Goal: Information Seeking & Learning: Learn about a topic

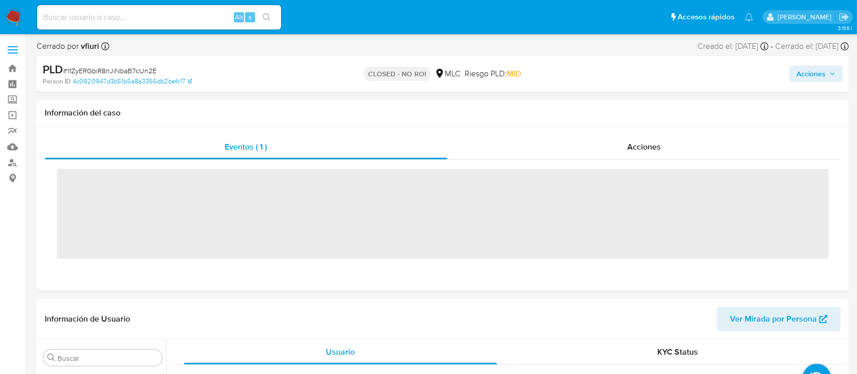
scroll to position [429, 0]
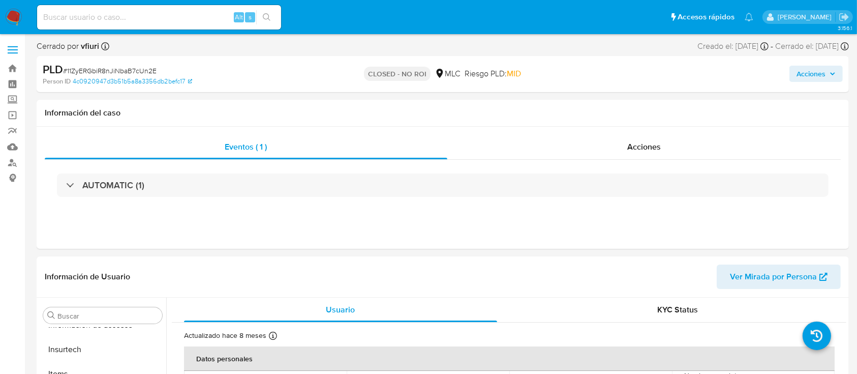
select select "10"
click at [15, 69] on link "Bandeja" at bounding box center [60, 68] width 121 height 16
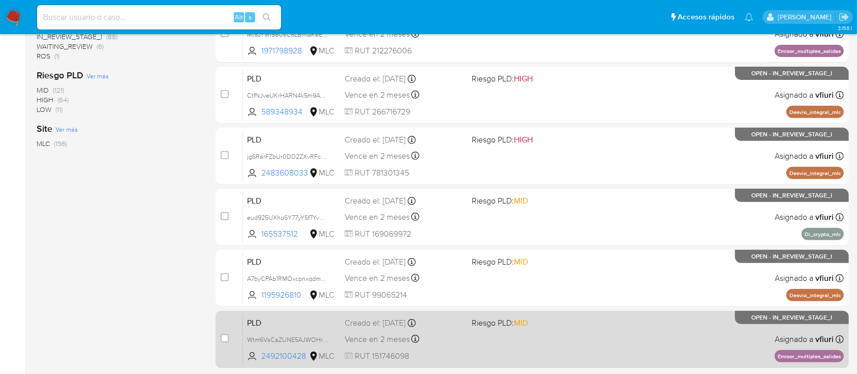
scroll to position [428, 0]
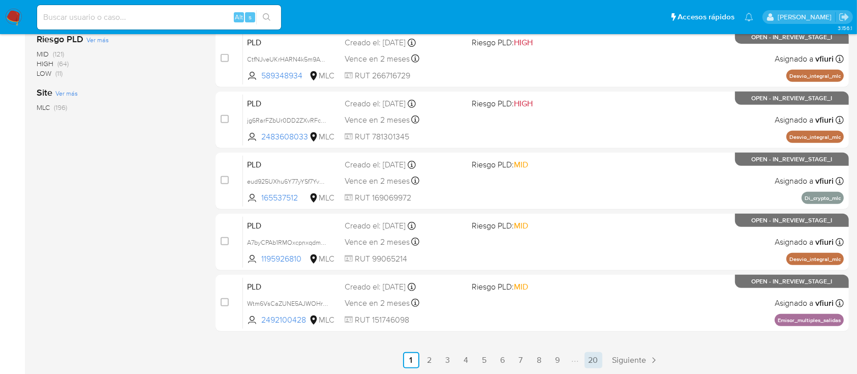
click at [594, 352] on link "20" at bounding box center [593, 360] width 18 height 16
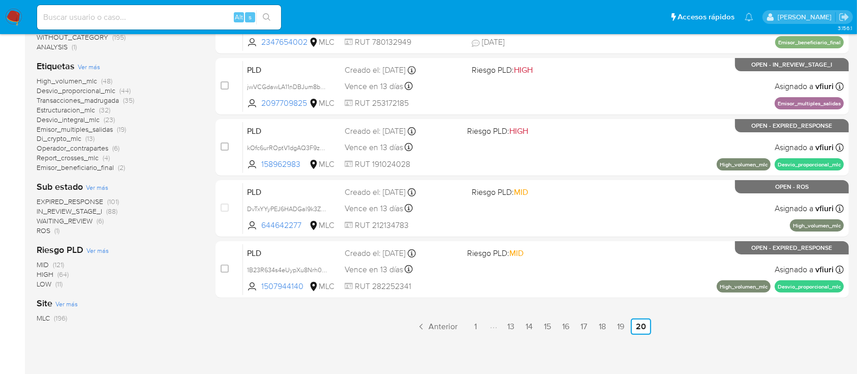
scroll to position [85, 0]
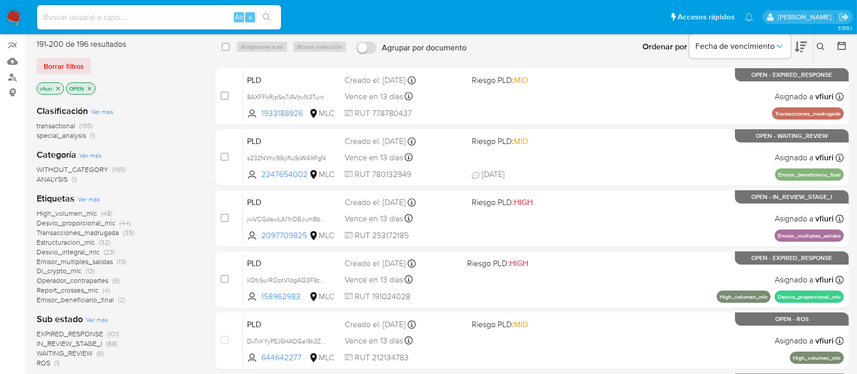
click at [88, 299] on span "Emisor_beneficiario_final" at bounding box center [75, 299] width 77 height 10
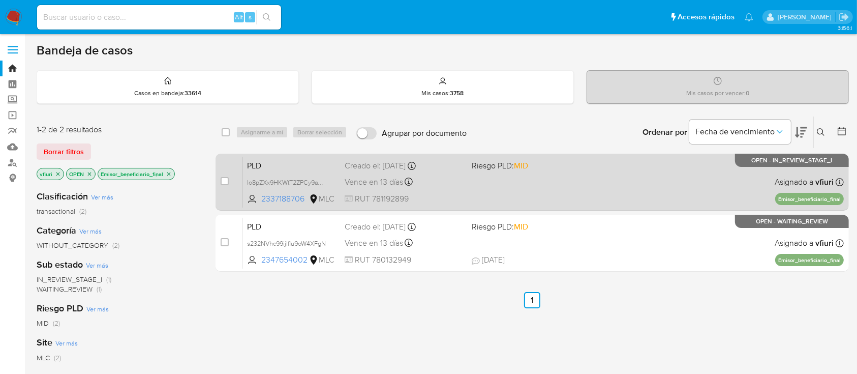
click at [480, 188] on div "PLD Io8pZXx9HKWtT2ZPCy9aW7YH 2337188706 MLC Riesgo PLD: MID Creado el: 12/06/20…" at bounding box center [543, 181] width 601 height 51
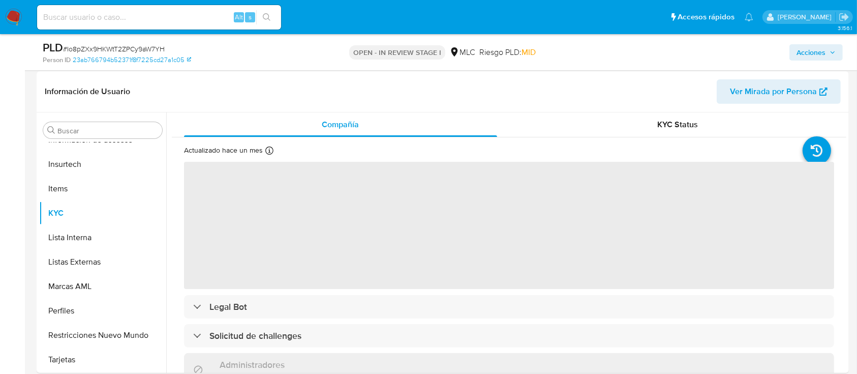
scroll to position [203, 0]
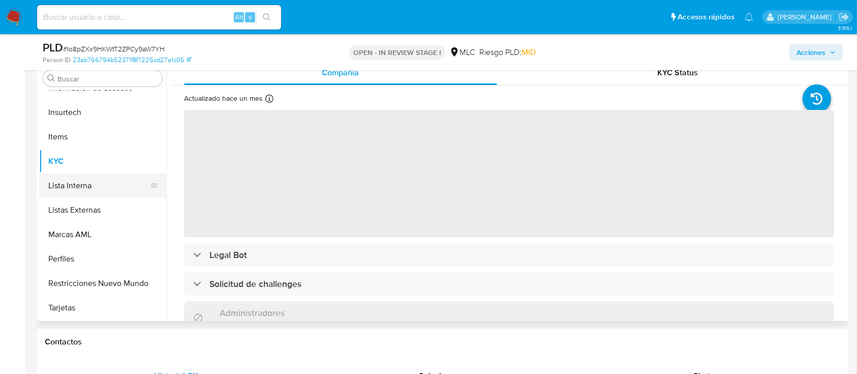
select select "10"
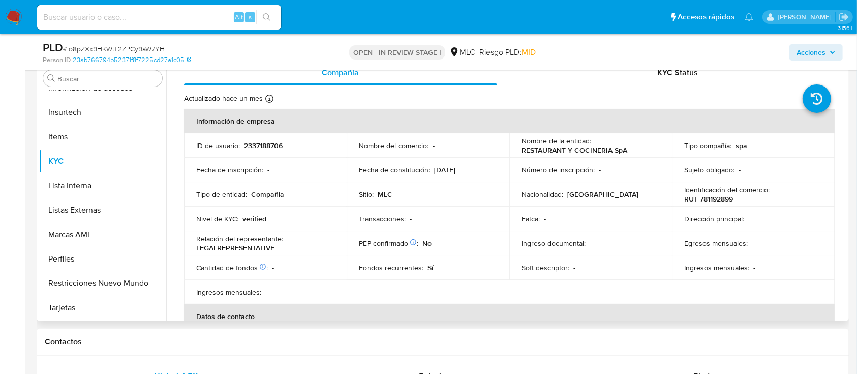
scroll to position [0, 0]
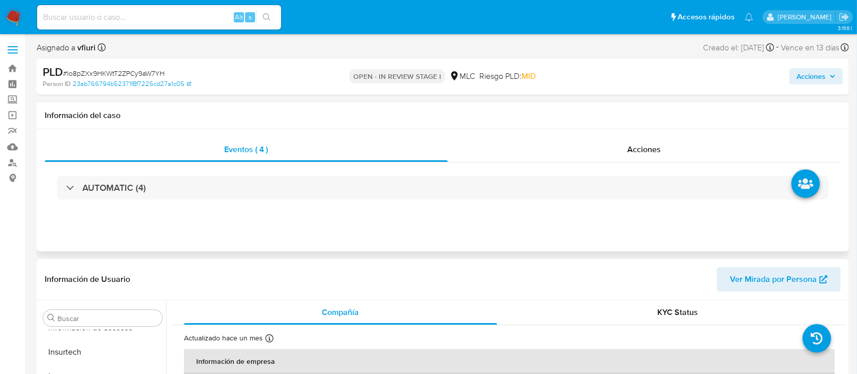
click at [175, 200] on div "AUTOMATIC (4)" at bounding box center [443, 187] width 796 height 51
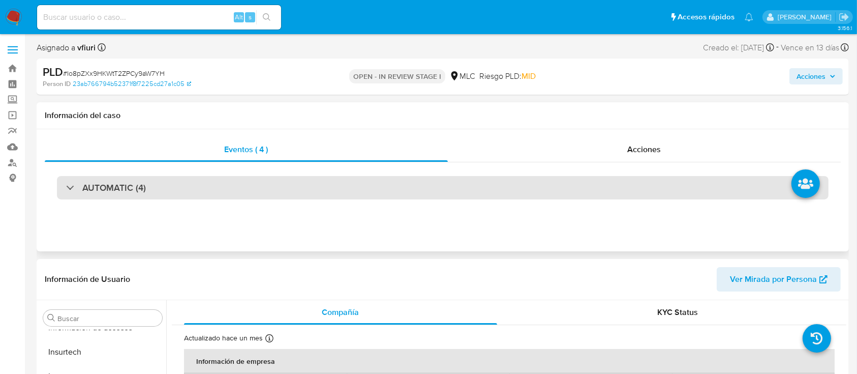
click at [169, 189] on div "AUTOMATIC (4)" at bounding box center [442, 187] width 771 height 23
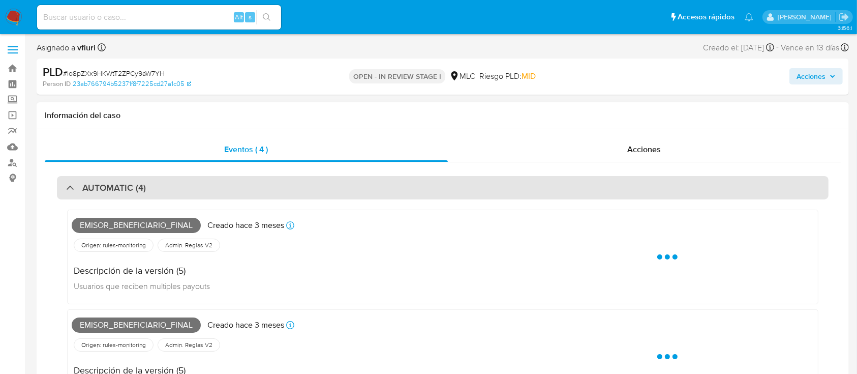
click at [169, 189] on div "AUTOMATIC (4)" at bounding box center [442, 187] width 771 height 23
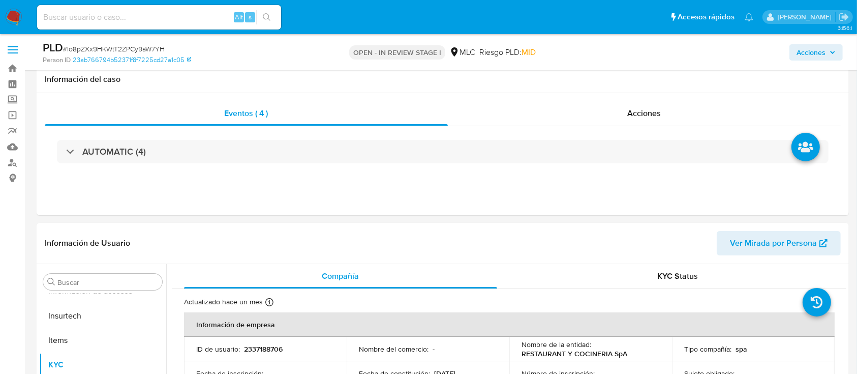
scroll to position [203, 0]
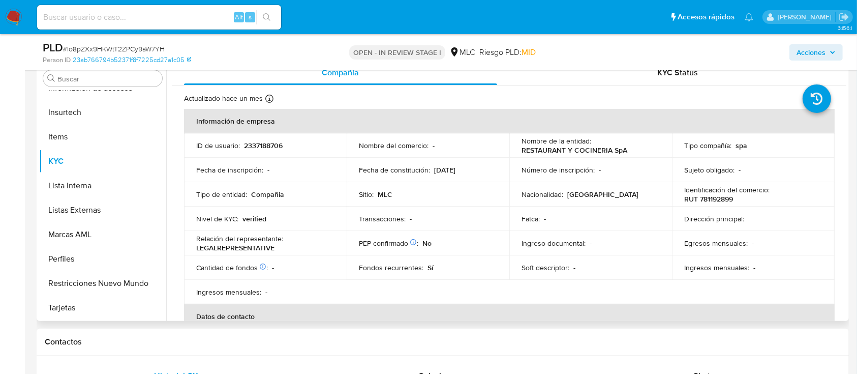
click at [263, 141] on p "2337188706" at bounding box center [263, 145] width 39 height 9
copy p "2337188706"
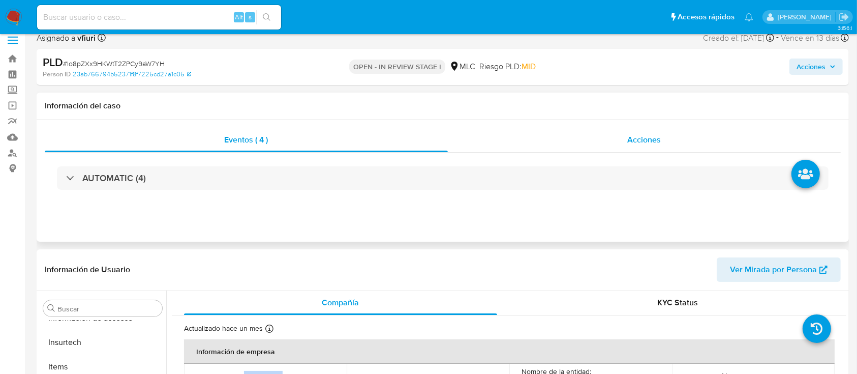
scroll to position [0, 0]
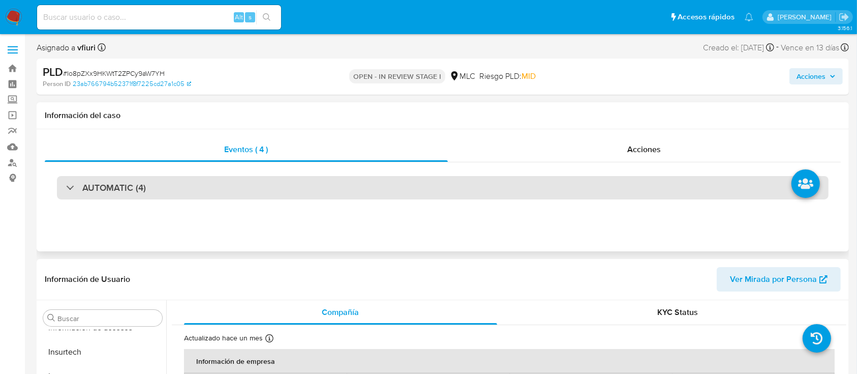
click at [476, 186] on div "AUTOMATIC (4)" at bounding box center [442, 187] width 771 height 23
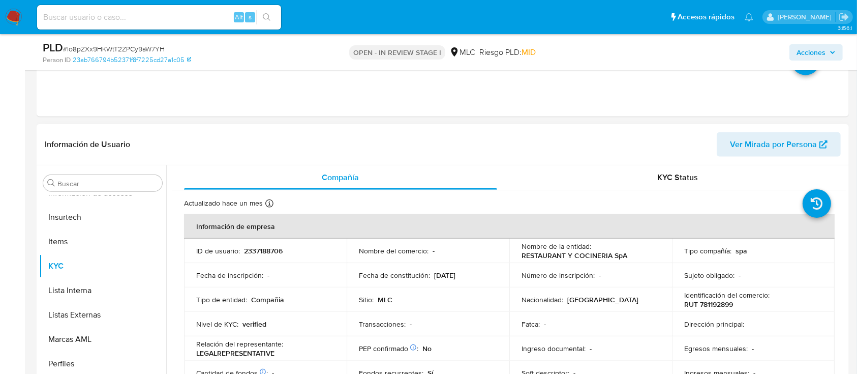
scroll to position [1016, 0]
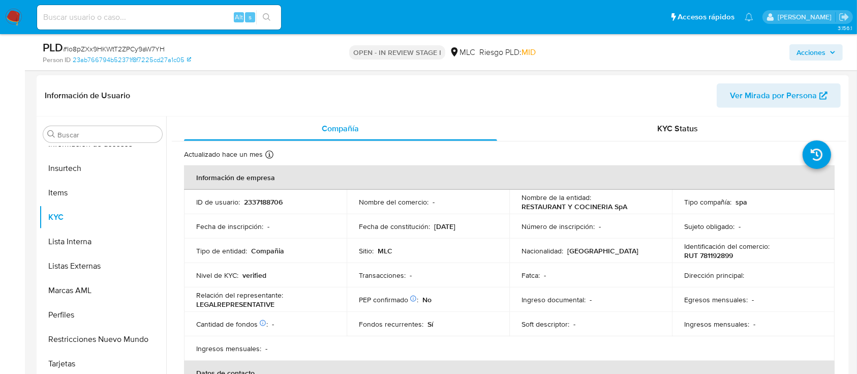
click at [260, 201] on p "2337188706" at bounding box center [263, 201] width 39 height 9
copy p "2337188706"
drag, startPoint x: 261, startPoint y: 209, endPoint x: 253, endPoint y: 200, distance: 12.6
click at [253, 200] on p "2337188706" at bounding box center [263, 201] width 39 height 9
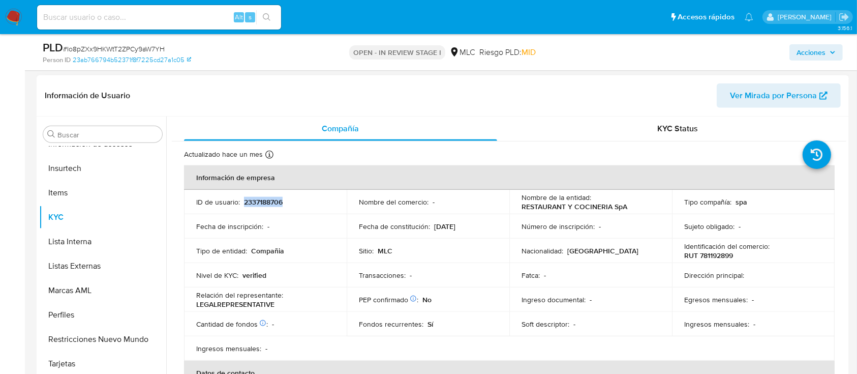
click at [253, 200] on p "2337188706" at bounding box center [263, 201] width 39 height 9
copy p "2337188706"
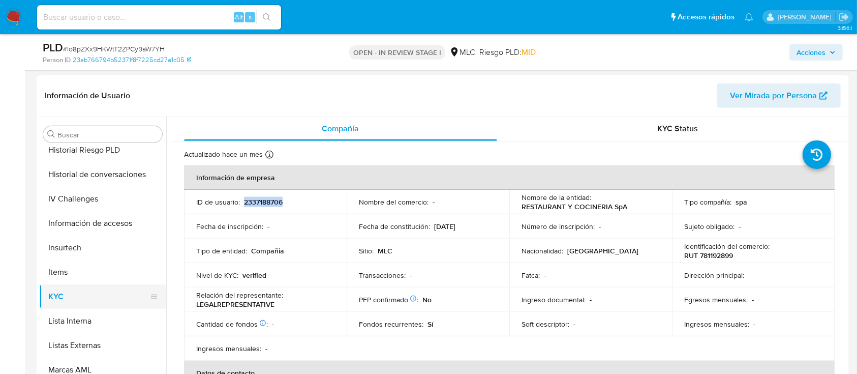
scroll to position [226, 0]
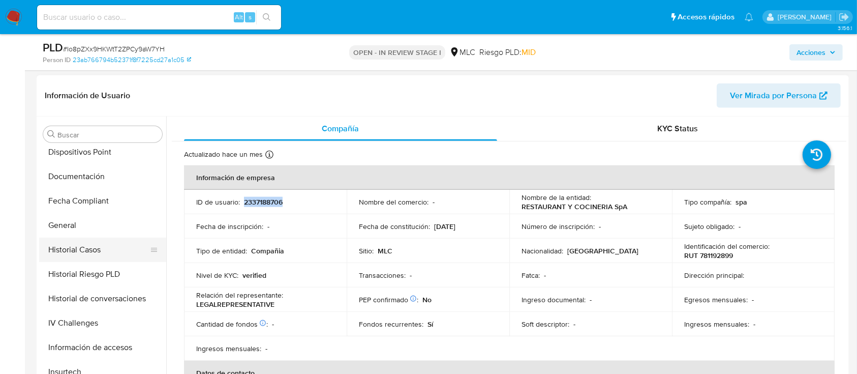
click at [83, 251] on button "Historial Casos" at bounding box center [98, 249] width 119 height 24
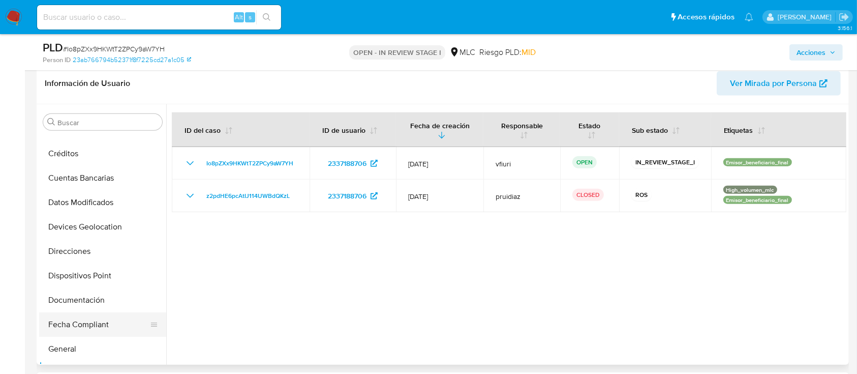
scroll to position [0, 0]
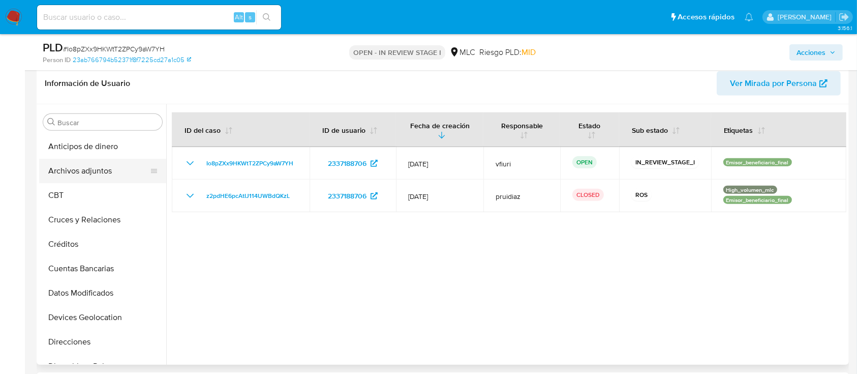
click at [92, 172] on button "Archivos adjuntos" at bounding box center [98, 171] width 119 height 24
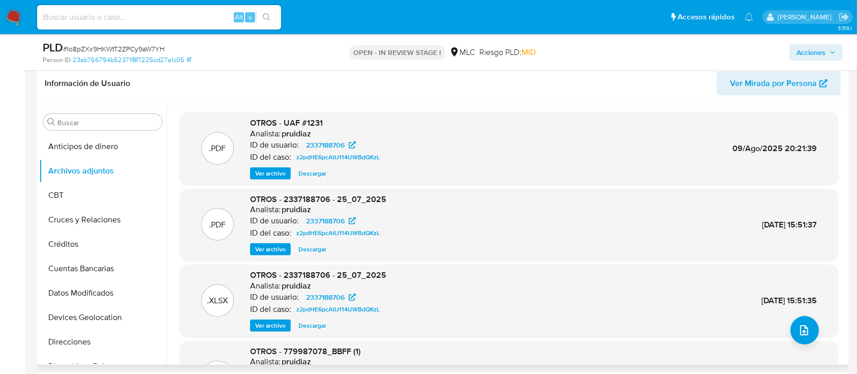
click at [269, 241] on div "OTROS - 2337188706 - 25_07_2025 Analista: pruidiaz ID de usuario: 2337188706 ID…" at bounding box center [318, 225] width 136 height 62
click at [271, 246] on span "Ver archivo" at bounding box center [270, 249] width 30 height 10
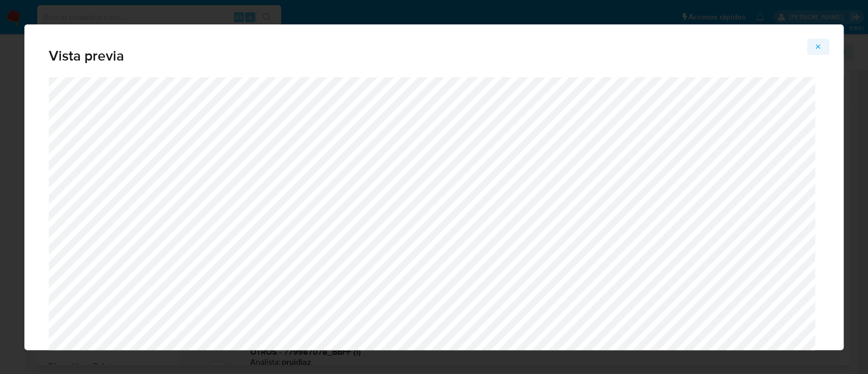
click at [815, 48] on icon "Attachment preview" at bounding box center [818, 47] width 8 height 8
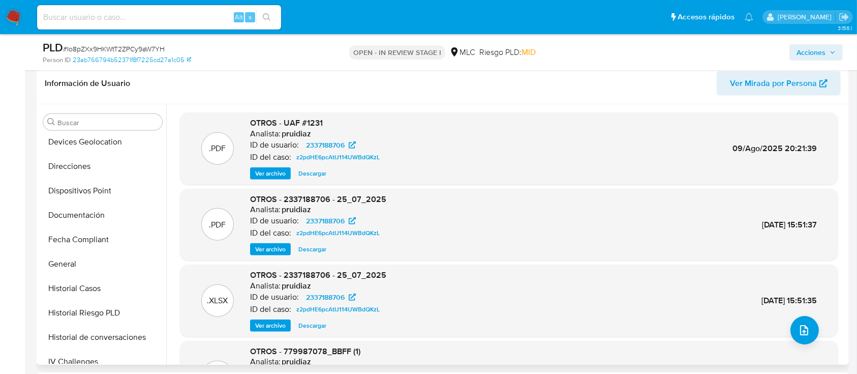
scroll to position [338, 0]
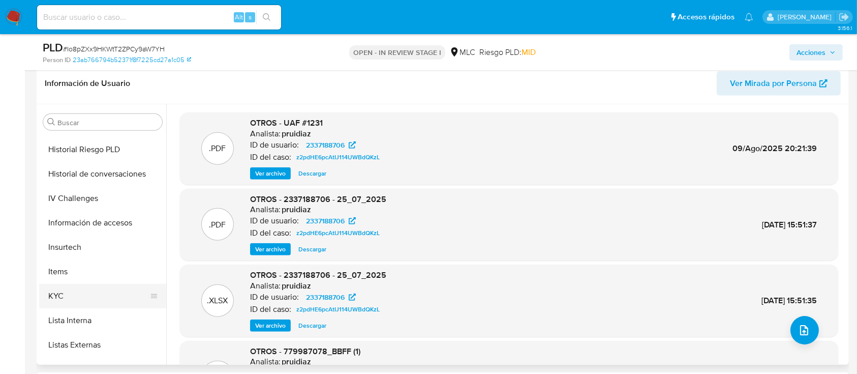
click at [77, 295] on button "KYC" at bounding box center [98, 296] width 119 height 24
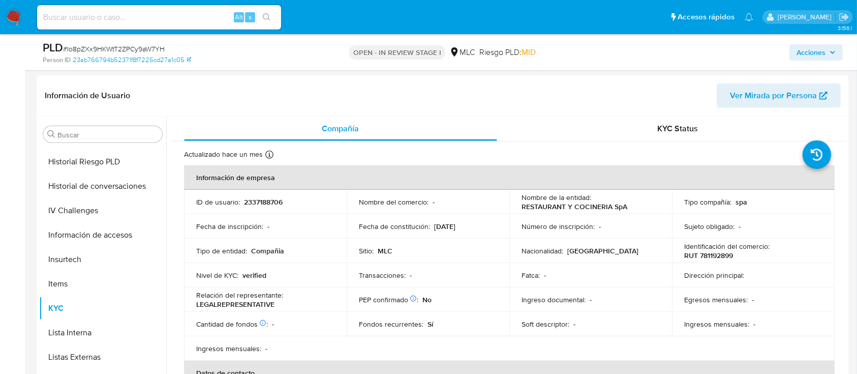
click at [269, 206] on td "ID de usuario : 2337188706" at bounding box center [265, 202] width 163 height 24
drag, startPoint x: 269, startPoint y: 206, endPoint x: 267, endPoint y: 195, distance: 10.9
click at [267, 195] on td "ID de usuario : 2337188706" at bounding box center [265, 202] width 163 height 24
click at [259, 197] on p "2337188706" at bounding box center [263, 201] width 39 height 9
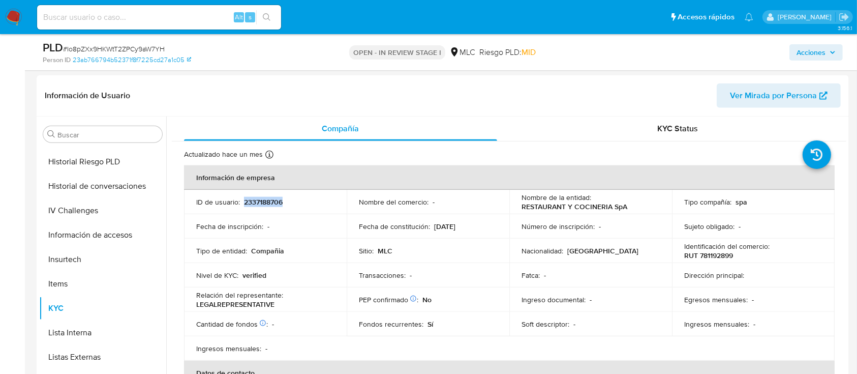
click at [259, 197] on p "2337188706" at bounding box center [263, 201] width 39 height 9
copy p "2337188706"
click at [135, 48] on span "# Io8pZXx9HKWtT2ZPCy9aW7YH" at bounding box center [114, 49] width 102 height 10
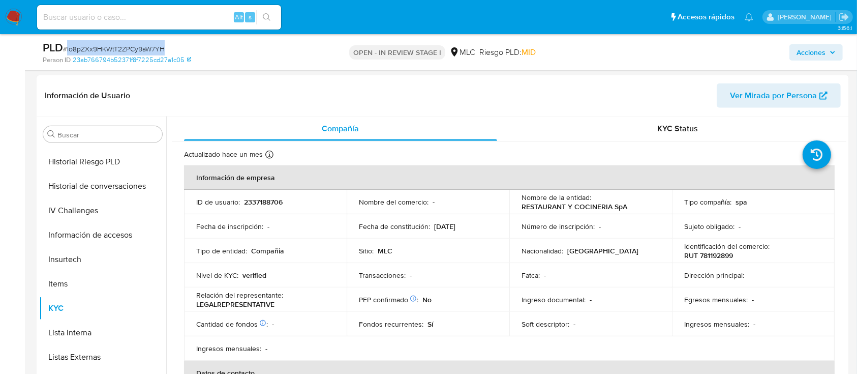
copy span "Io8pZXx9HKWtT2ZPCy9aW7YH"
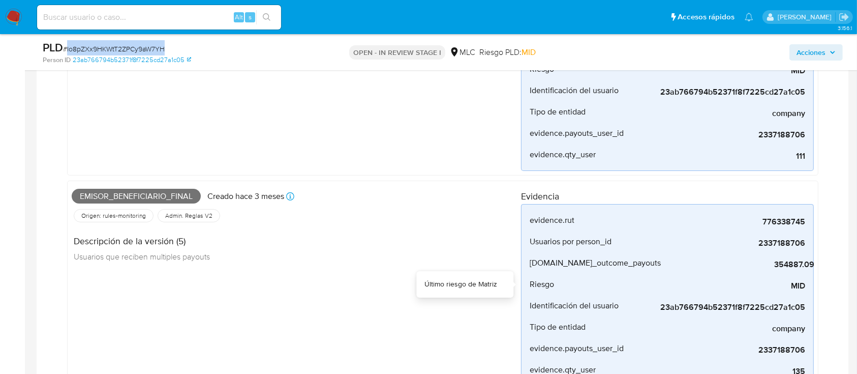
scroll to position [135, 0]
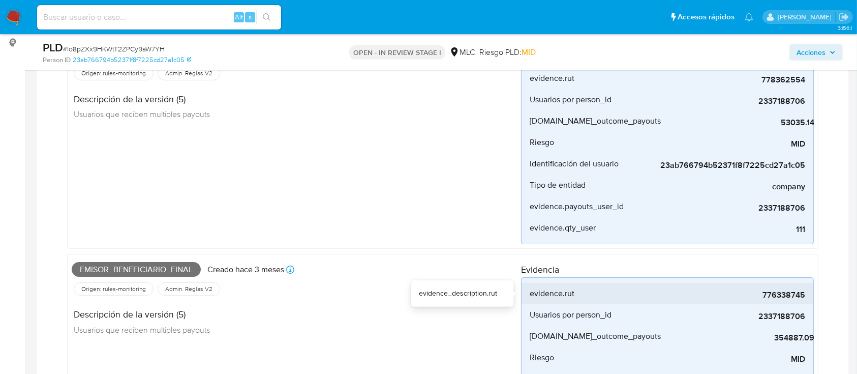
drag, startPoint x: 755, startPoint y: 296, endPoint x: 810, endPoint y: 301, distance: 55.7
click at [810, 301] on li "evidence.rut 776338745" at bounding box center [667, 293] width 292 height 21
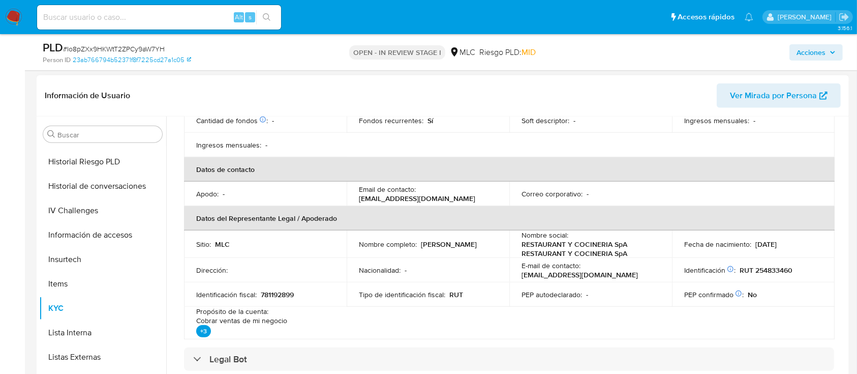
scroll to position [0, 0]
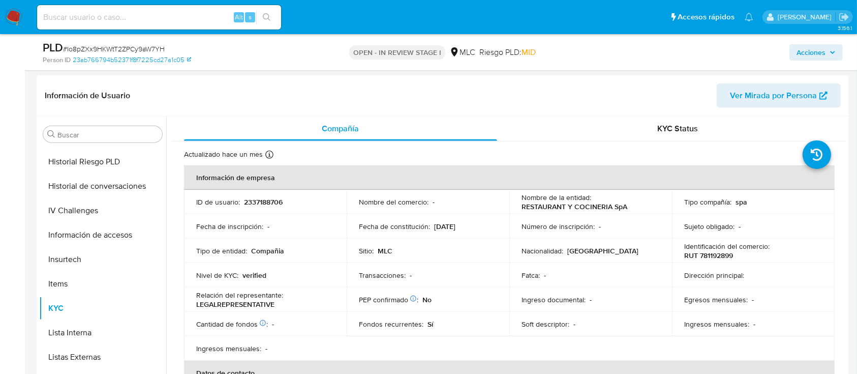
click at [715, 251] on p "RUT 781192899" at bounding box center [708, 255] width 49 height 9
copy p "781192899"
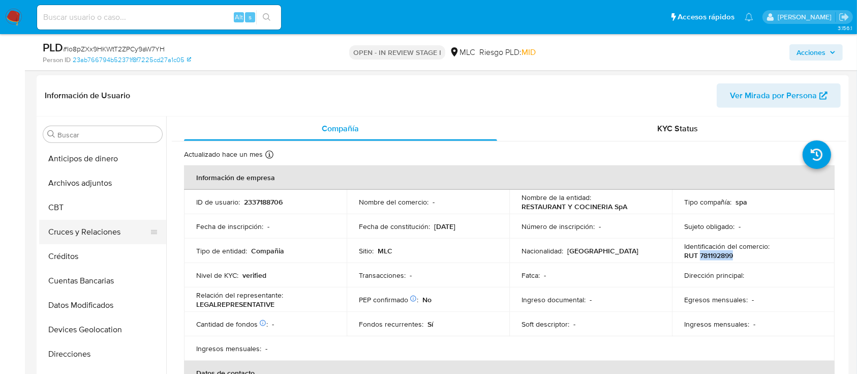
click at [98, 223] on button "Cruces y Relaciones" at bounding box center [98, 232] width 119 height 24
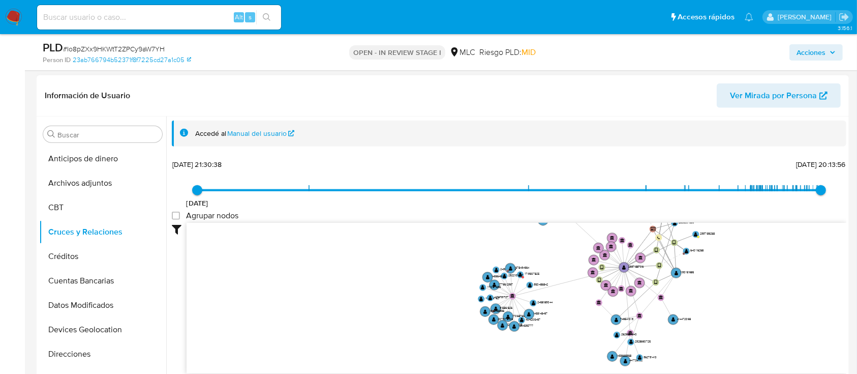
click at [434, 260] on icon "device-67c42f321c3bdf8b6fc448ab  device-677890dfec7e277f767c957c  device-670d…" at bounding box center [517, 296] width 660 height 147
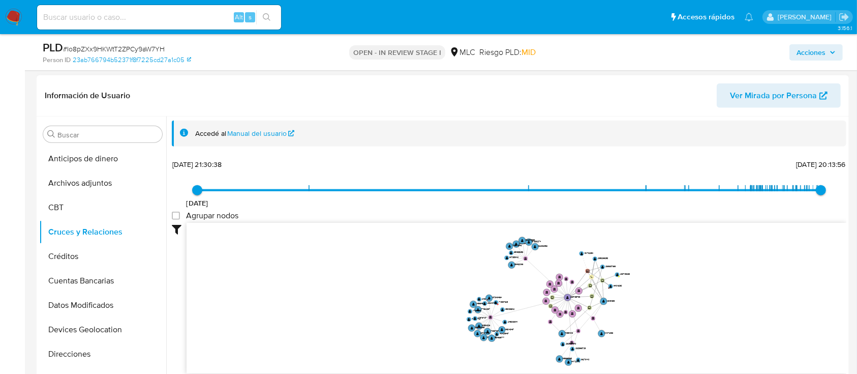
drag, startPoint x: 567, startPoint y: 297, endPoint x: 562, endPoint y: 318, distance: 21.3
click at [562, 318] on icon "device-67c42f321c3bdf8b6fc448ab  device-677890dfec7e277f767c957c  device-670d…" at bounding box center [517, 296] width 660 height 147
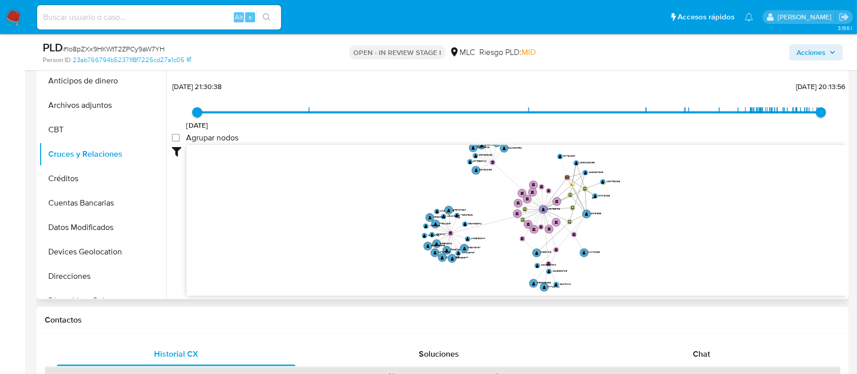
drag, startPoint x: 681, startPoint y: 231, endPoint x: 683, endPoint y: 222, distance: 9.4
click at [683, 222] on icon "device-67c42f321c3bdf8b6fc448ab  device-677890dfec7e277f767c957c  device-670d…" at bounding box center [517, 218] width 660 height 147
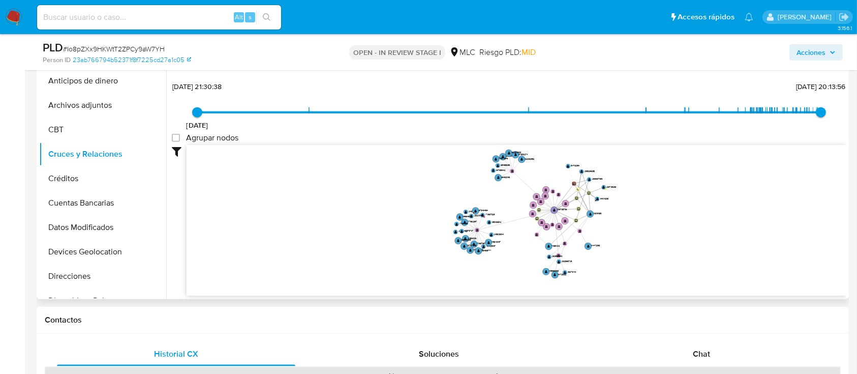
drag, startPoint x: 683, startPoint y: 222, endPoint x: 670, endPoint y: 220, distance: 12.8
click at [670, 220] on icon "device-67c42f321c3bdf8b6fc448ab  device-677890dfec7e277f767c957c  device-670d…" at bounding box center [517, 218] width 660 height 147
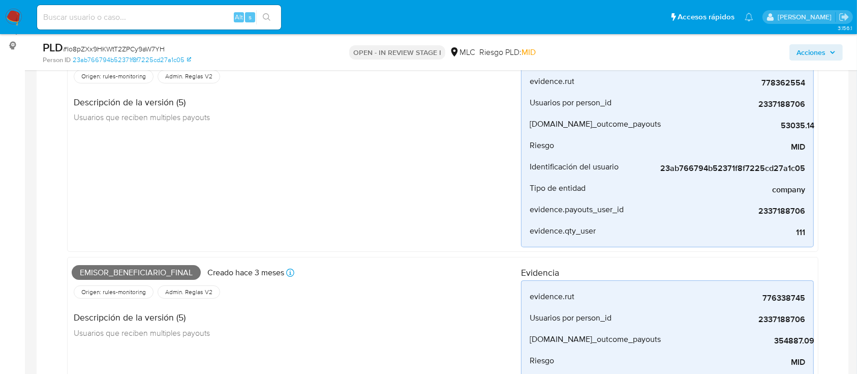
scroll to position [135, 0]
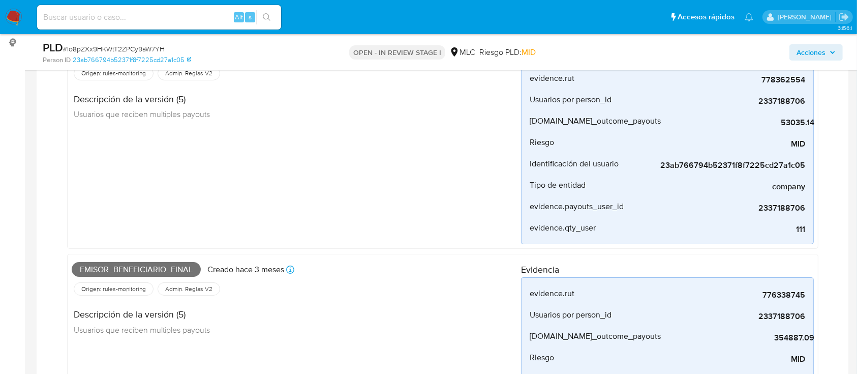
click at [134, 50] on span "# Io8pZXx9HKWtT2ZPCy9aW7YH" at bounding box center [114, 49] width 102 height 10
copy span "Io8pZXx9HKWtT2ZPCy9aW7YH"
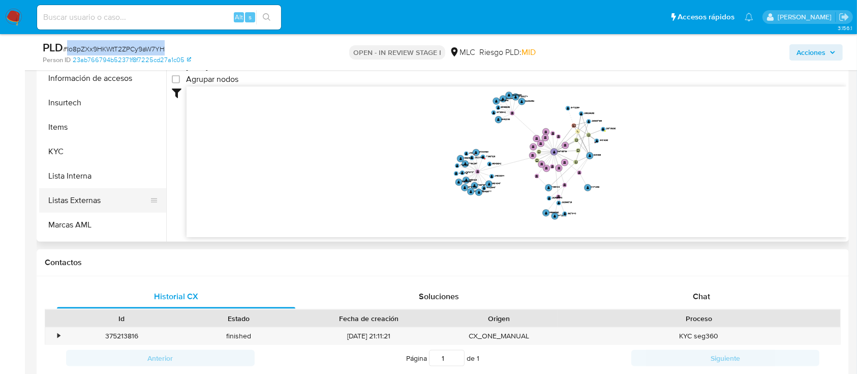
scroll to position [338, 0]
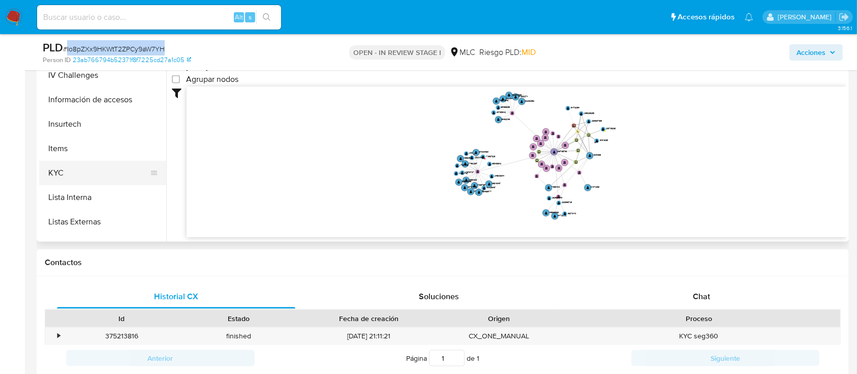
click at [80, 167] on button "KYC" at bounding box center [98, 173] width 119 height 24
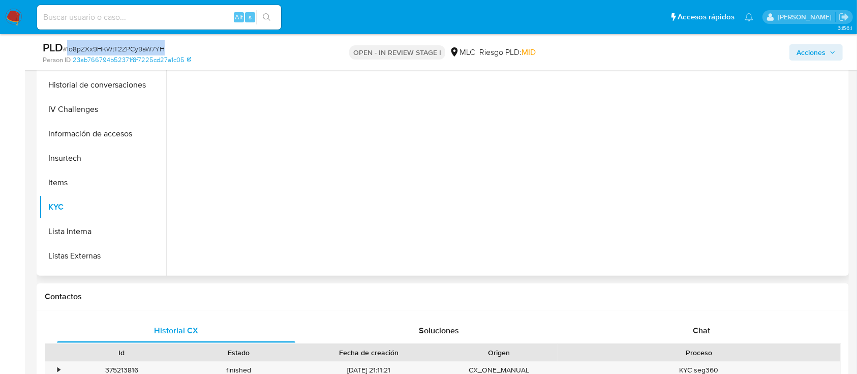
scroll to position [1084, 0]
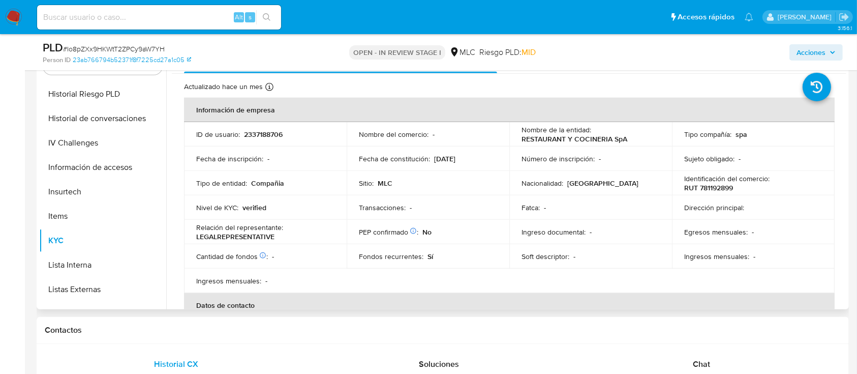
click at [714, 189] on p "RUT 781192899" at bounding box center [708, 187] width 49 height 9
